Goal: Task Accomplishment & Management: Manage account settings

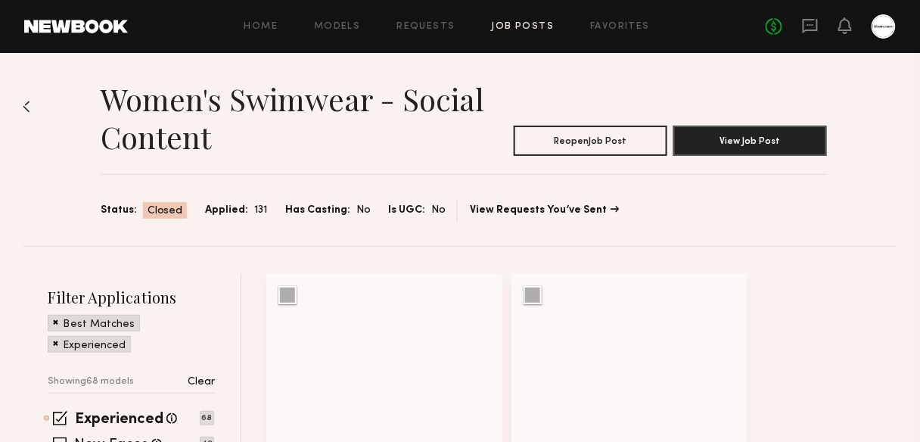
click at [524, 23] on link "Job Posts" at bounding box center [523, 27] width 63 height 10
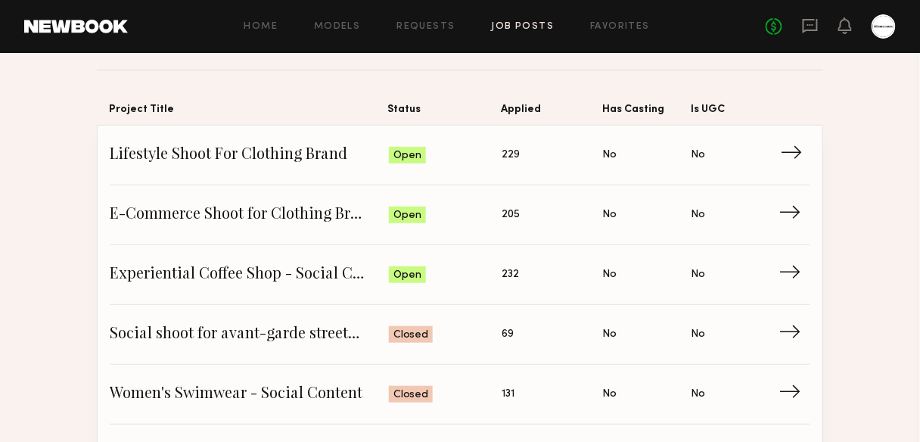
scroll to position [103, 0]
click at [301, 204] on span "E-Commerce Shoot for Clothing Brand" at bounding box center [249, 215] width 279 height 23
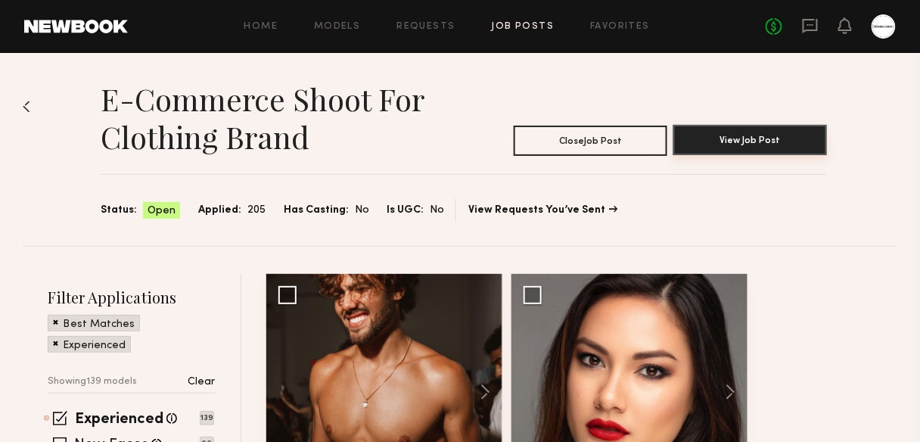
click at [752, 141] on button "View Job Post" at bounding box center [751, 140] width 154 height 30
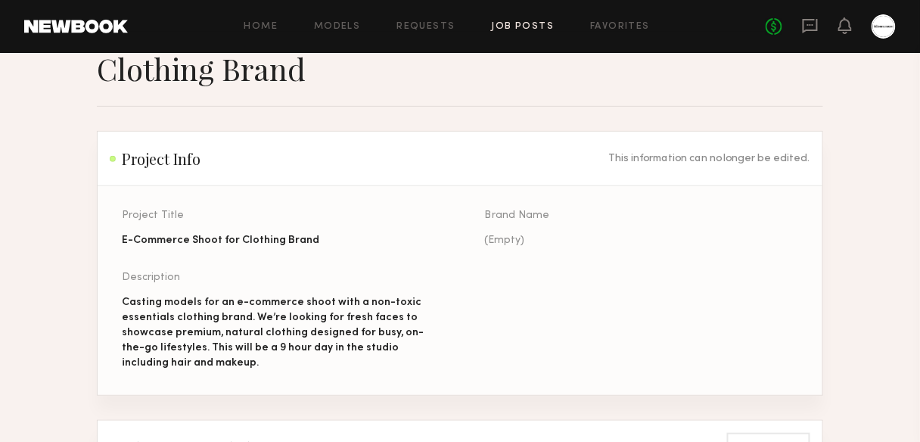
scroll to position [67, 0]
click at [239, 260] on div "Project Title E-Commerce Shoot for Clothing Brand Brand Name (Empty) Descriptio…" at bounding box center [484, 303] width 725 height 185
click at [276, 326] on div "Casting models for an e-commerce shoot with a non-toxic essentials clothing bra…" at bounding box center [279, 334] width 314 height 76
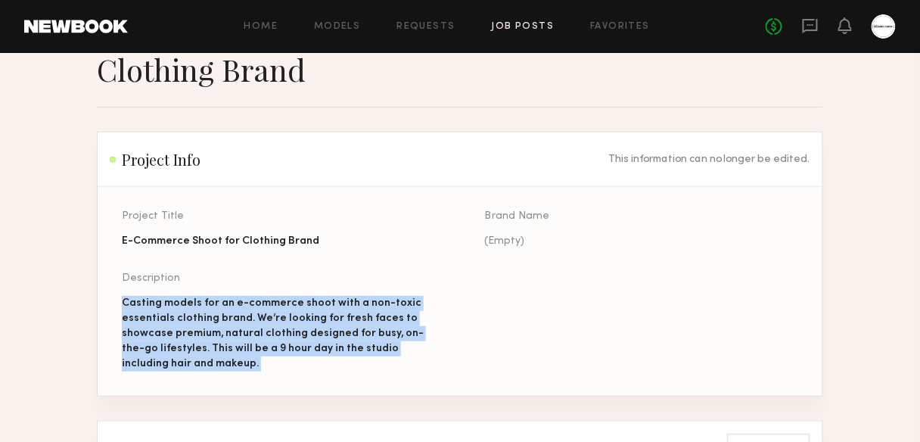
click at [276, 326] on div "Casting models for an e-commerce shoot with a non-toxic essentials clothing bra…" at bounding box center [279, 334] width 314 height 76
click at [310, 366] on div "Casting models for an e-commerce shoot with a non-toxic essentials clothing bra…" at bounding box center [279, 334] width 314 height 76
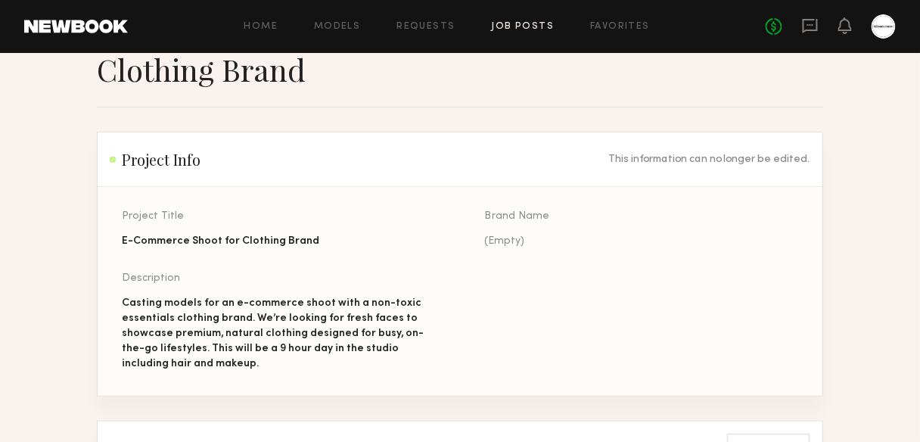
click at [310, 366] on div "Casting models for an e-commerce shoot with a non-toxic essentials clothing bra…" at bounding box center [279, 334] width 314 height 76
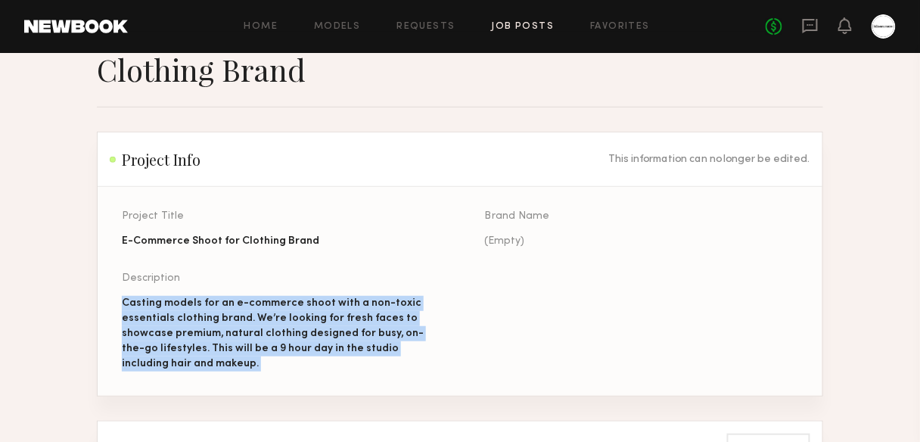
click at [310, 366] on div "Casting models for an e-commerce shoot with a non-toxic essentials clothing bra…" at bounding box center [279, 334] width 314 height 76
click at [257, 324] on div "Casting models for an e-commerce shoot with a non-toxic essentials clothing bra…" at bounding box center [279, 334] width 314 height 76
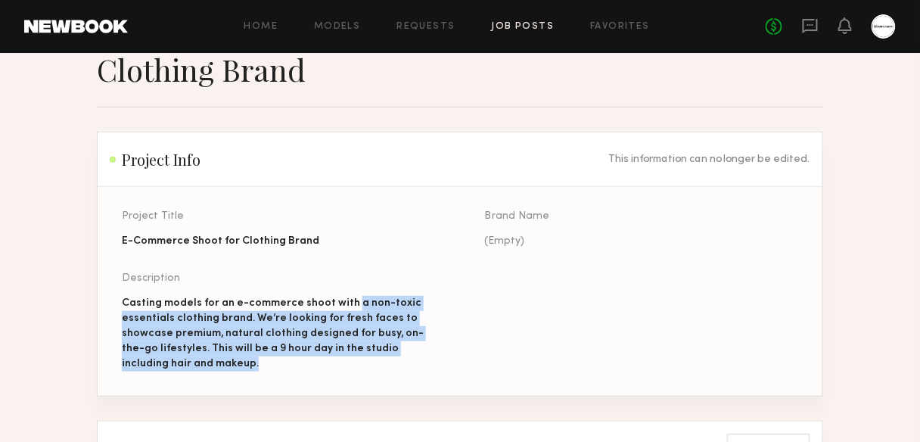
drag, startPoint x: 350, startPoint y: 308, endPoint x: 239, endPoint y: 367, distance: 125.3
click at [239, 367] on div "Casting models for an e-commerce shoot with a non-toxic essentials clothing bra…" at bounding box center [279, 334] width 314 height 76
copy div "a non-toxic essentials clothing brand. We’re looking for fresh faces to showcas…"
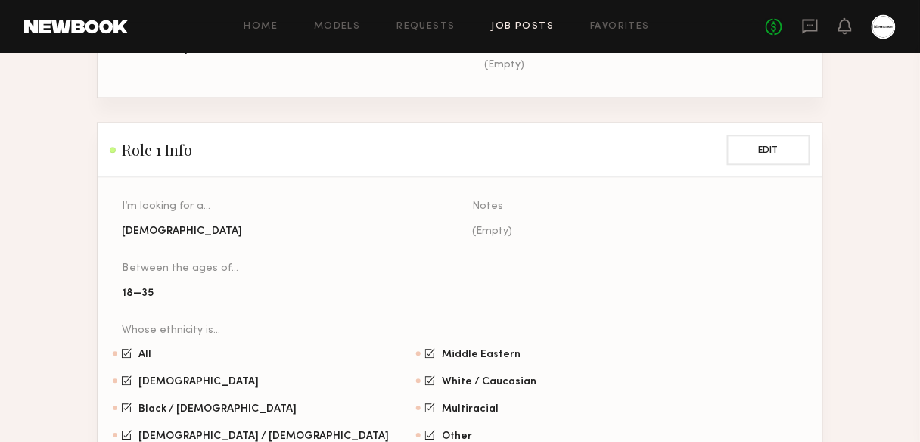
scroll to position [983, 0]
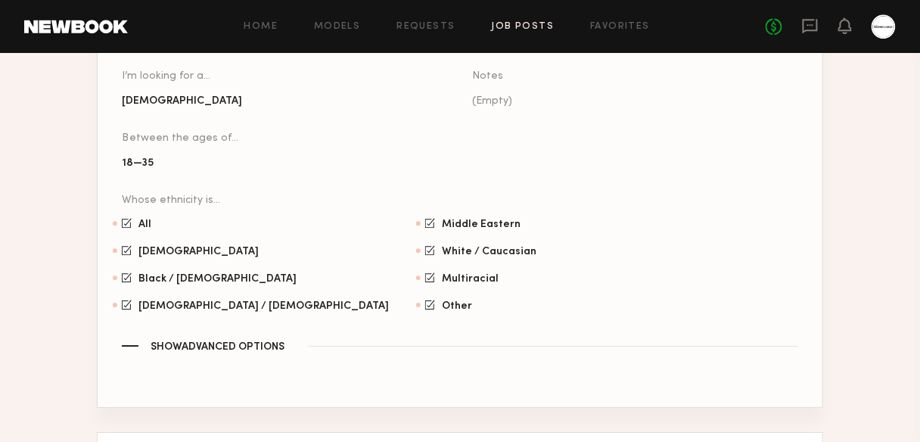
click at [239, 344] on span "Show Advanced Options" at bounding box center [218, 347] width 134 height 11
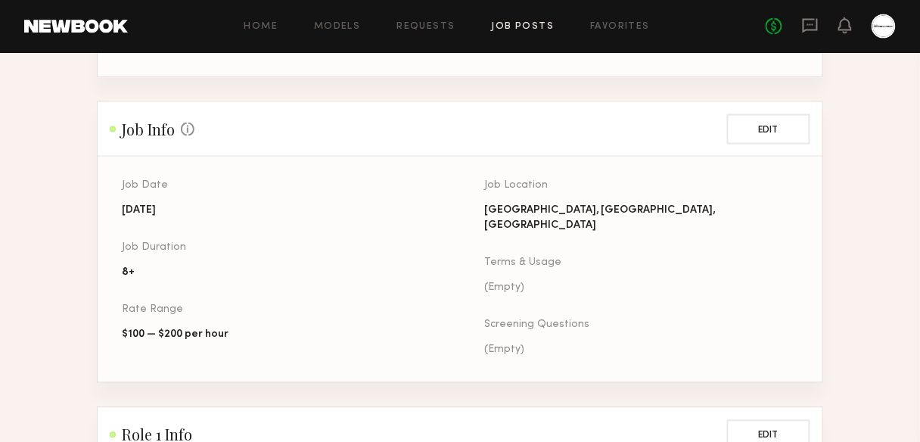
scroll to position [566, 0]
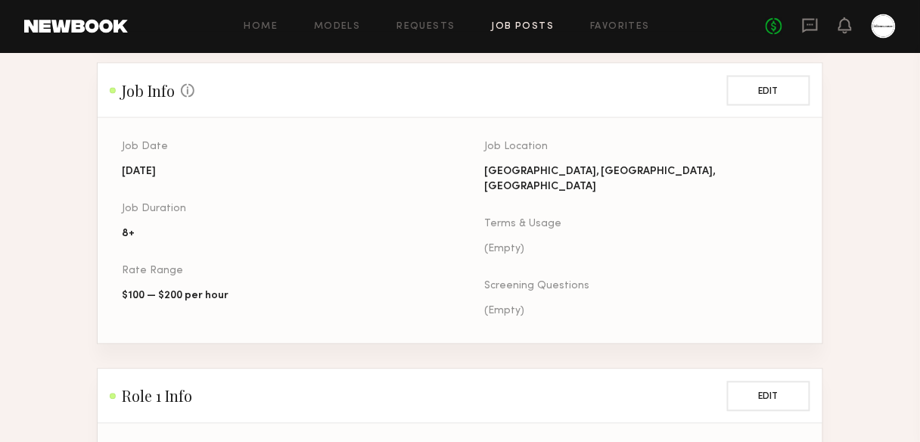
scroll to position [626, 0]
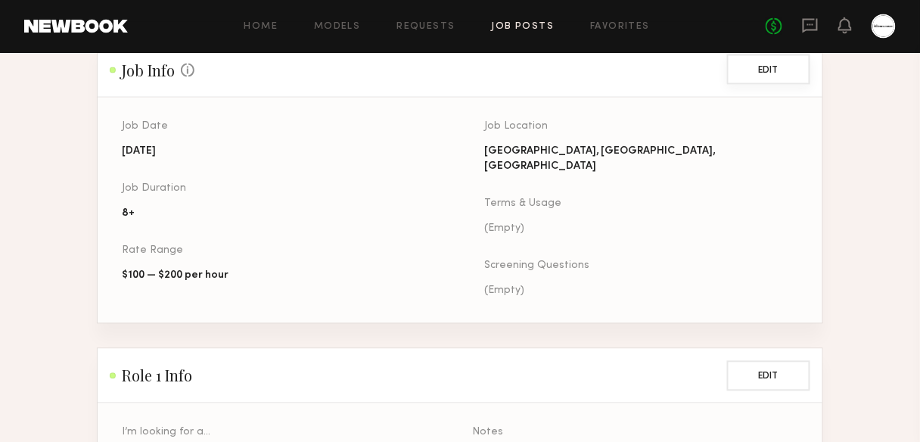
click at [785, 63] on button "Edit" at bounding box center [768, 70] width 83 height 30
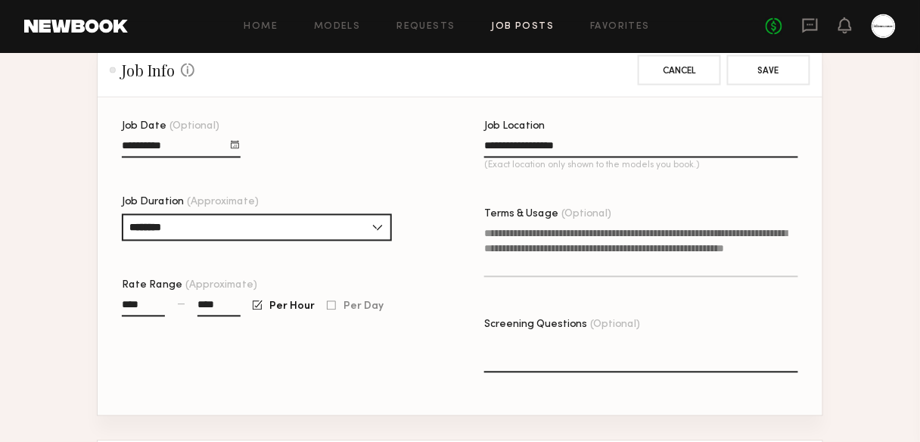
click at [223, 315] on input "****" at bounding box center [219, 308] width 43 height 17
type input "**"
type input "****"
click at [138, 317] on input "****" at bounding box center [143, 308] width 43 height 17
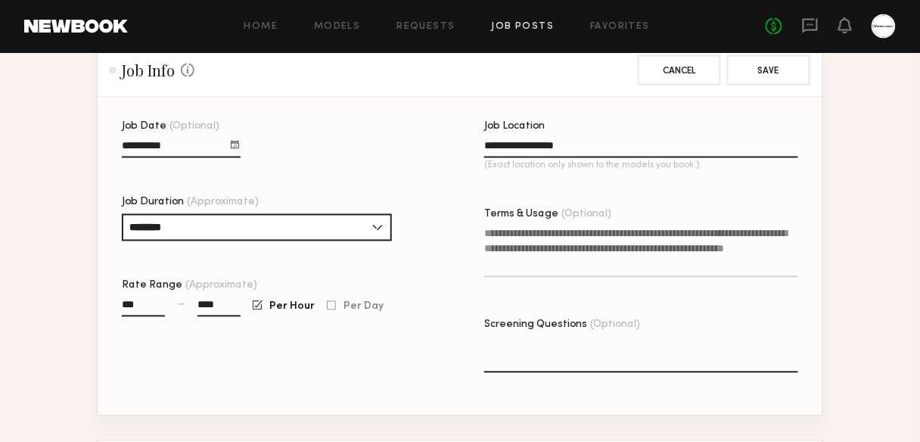
type input "***"
click at [727, 55] on button "Save" at bounding box center [768, 70] width 83 height 30
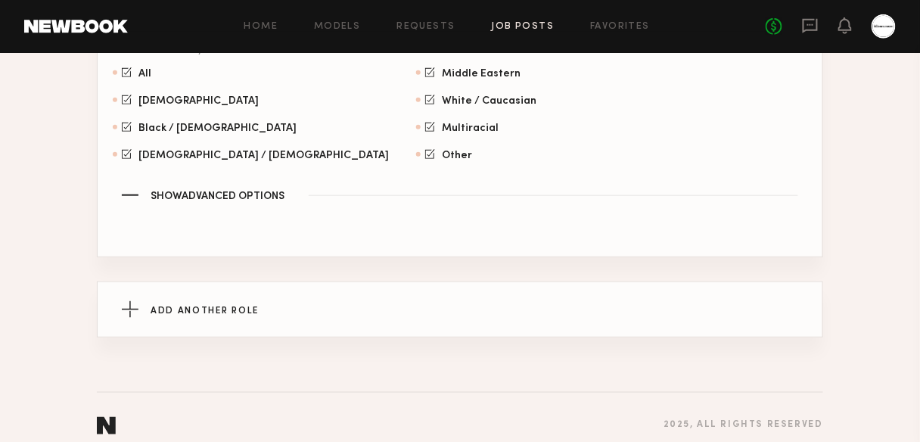
scroll to position [1747, 0]
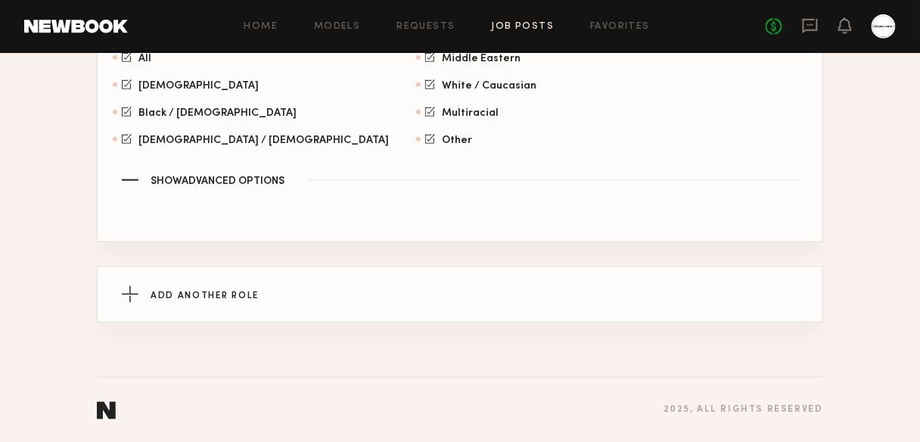
click at [265, 179] on span "Show Advanced Options" at bounding box center [218, 181] width 134 height 11
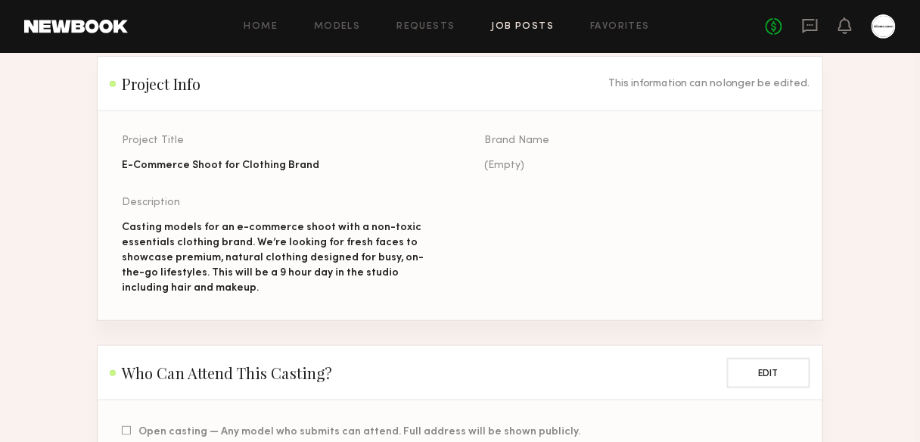
scroll to position [145, 0]
click at [584, 252] on div "Project Title E-Commerce Shoot for Clothing Brand Brand Name (Empty) Descriptio…" at bounding box center [484, 226] width 725 height 185
